Goal: Check status: Check status

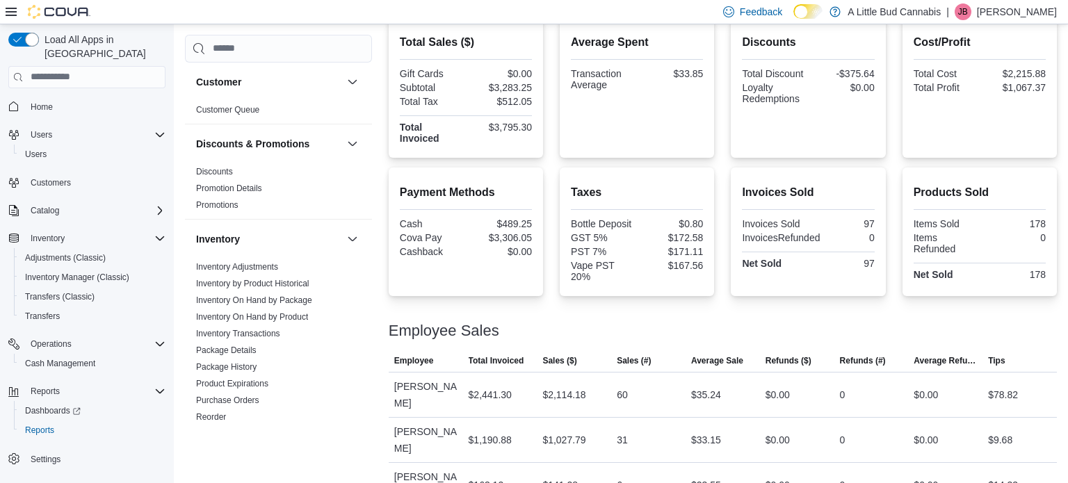
scroll to position [341, 0]
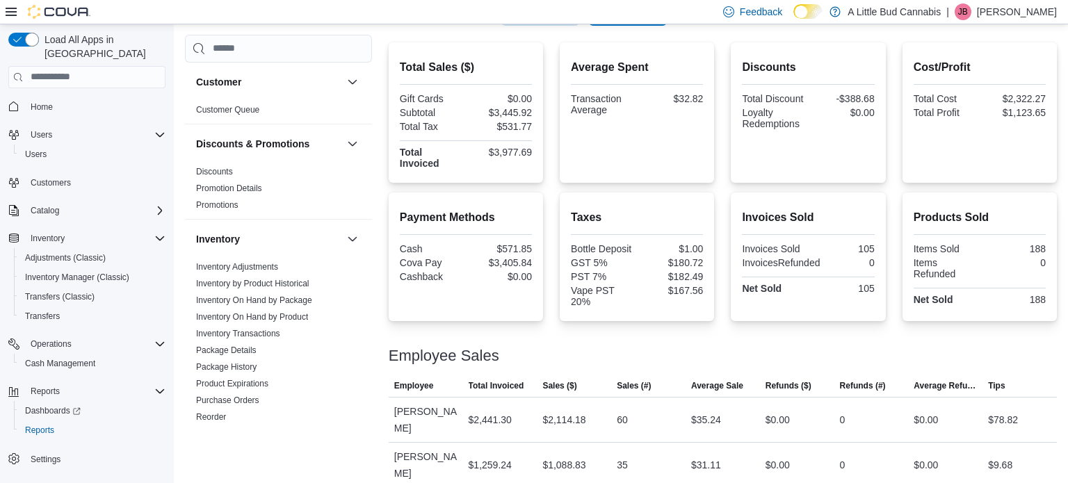
scroll to position [341, 0]
